Goal: Information Seeking & Learning: Learn about a topic

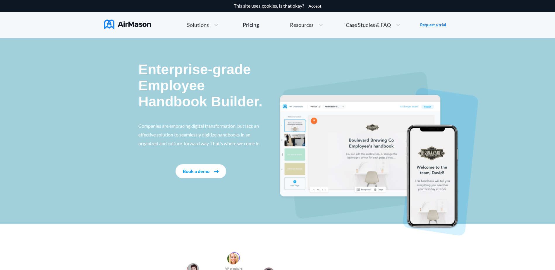
click at [366, 27] on span "Case Studies & FAQ" at bounding box center [368, 24] width 45 height 5
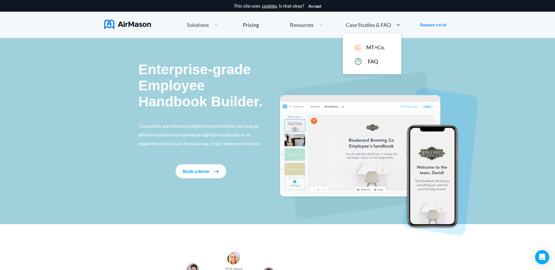
click at [225, 90] on p "Enterprise-grade Employee Handbook Builder." at bounding box center [200, 85] width 125 height 49
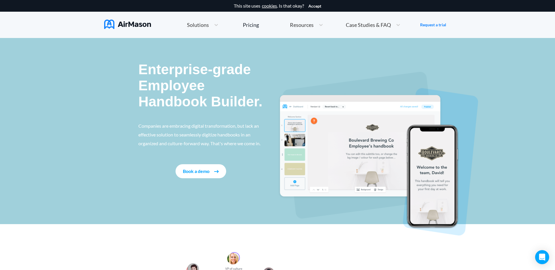
click at [158, 124] on p "Companies are embracing digital transformation, but lack an effective solution …" at bounding box center [200, 135] width 125 height 26
